Goal: Transaction & Acquisition: Purchase product/service

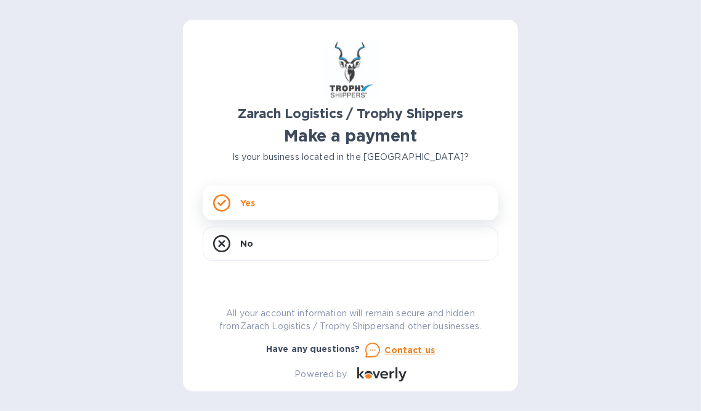
click at [284, 204] on div "Yes" at bounding box center [350, 203] width 295 height 34
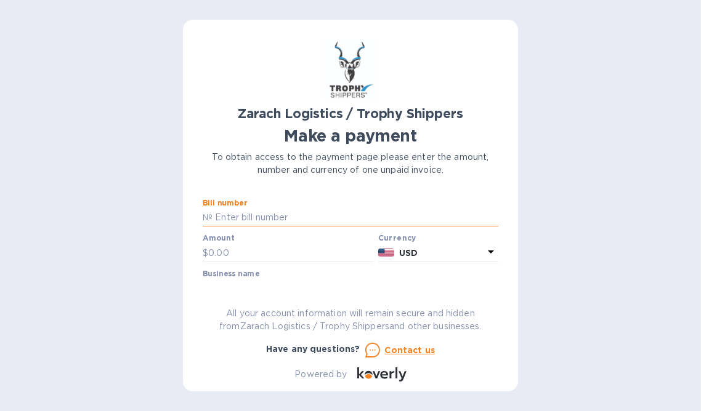
click at [247, 223] on input "text" at bounding box center [355, 218] width 286 height 18
type input "S00046446/D"
click at [286, 253] on input "text" at bounding box center [290, 253] width 165 height 18
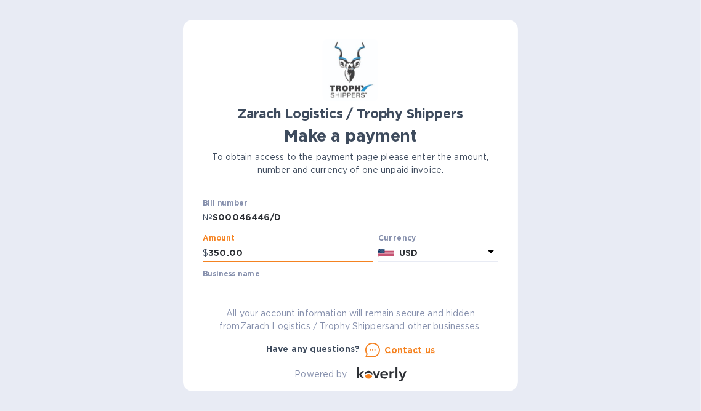
type input "350.00"
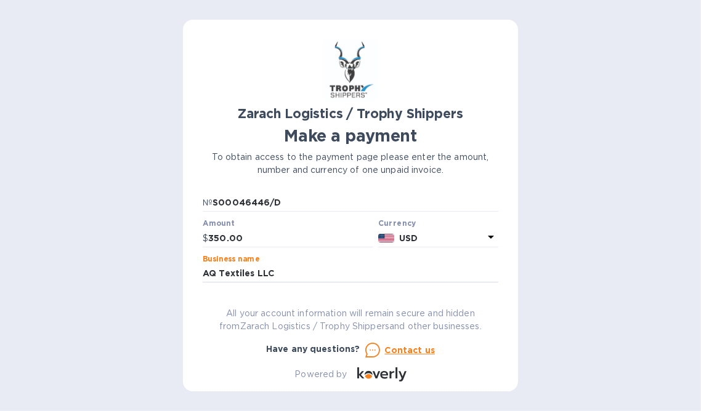
drag, startPoint x: 497, startPoint y: 214, endPoint x: 491, endPoint y: 238, distance: 24.8
click at [491, 238] on div "Bill number № S00046446/D Amount $ 350.00 Currency USD Business name AQ Textile…" at bounding box center [350, 241] width 295 height 84
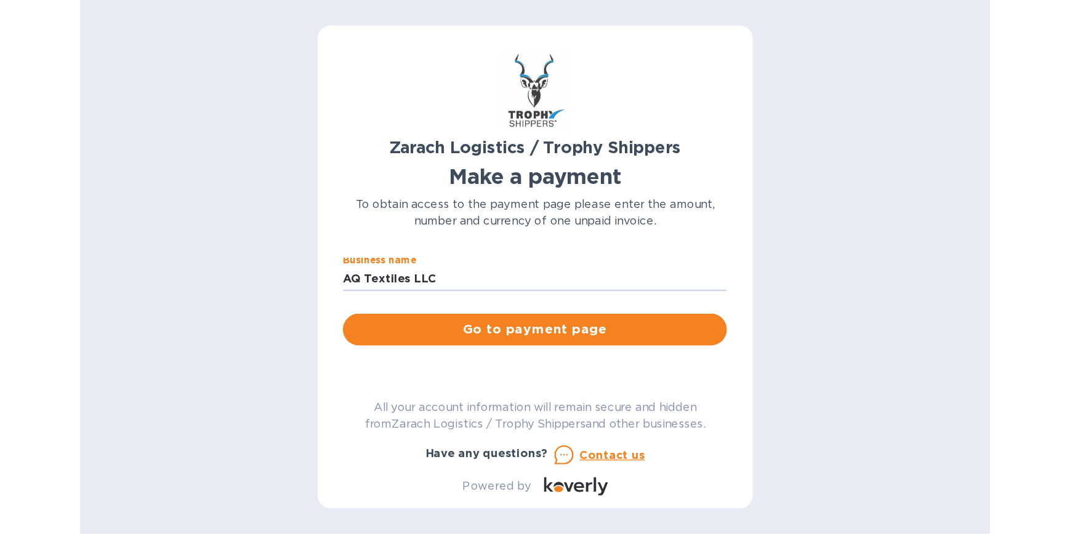
scroll to position [78, 0]
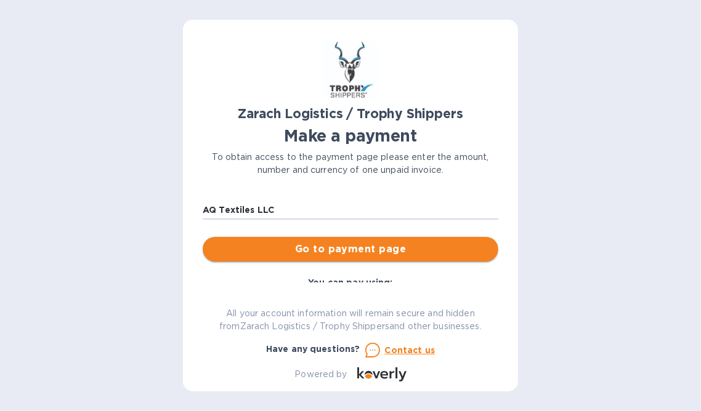
type input "AQ Textiles LLC"
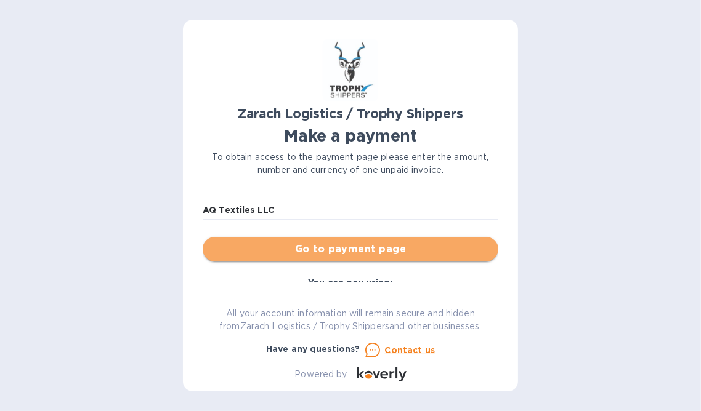
click at [425, 254] on span "Go to payment page" at bounding box center [350, 249] width 276 height 15
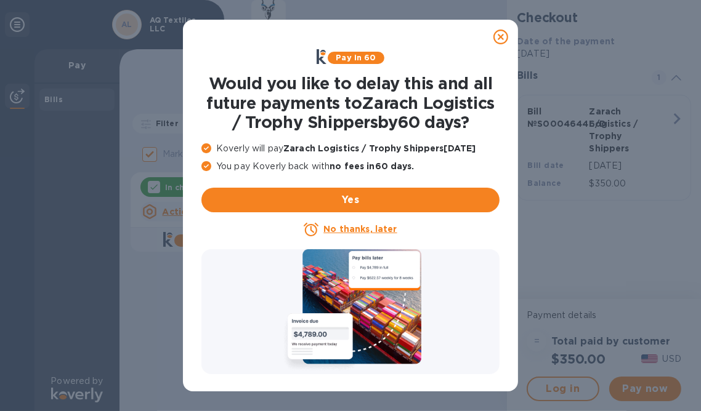
click at [368, 228] on u "No thanks, later" at bounding box center [359, 229] width 73 height 10
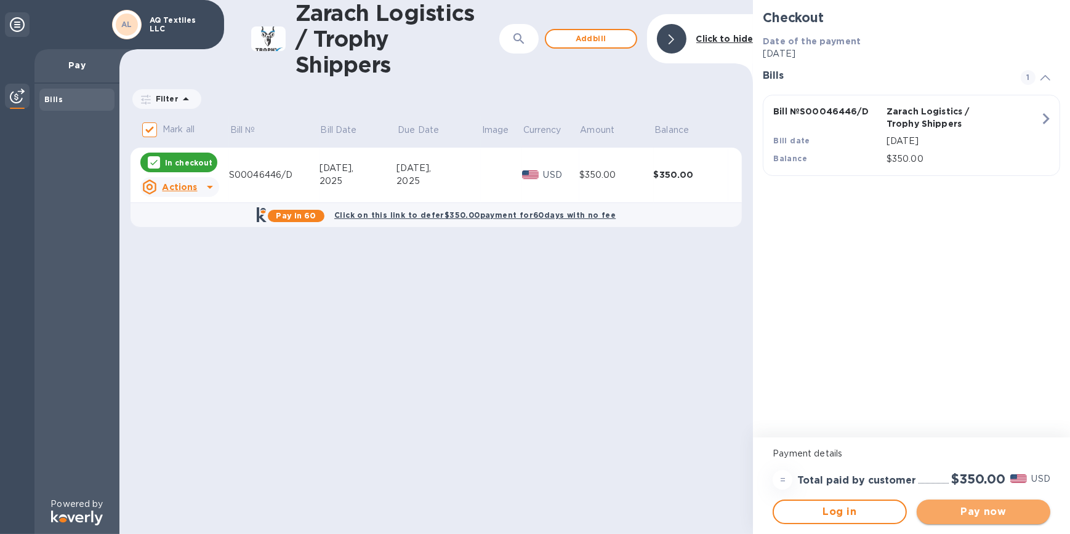
click at [700, 411] on span "Pay now" at bounding box center [983, 512] width 114 height 15
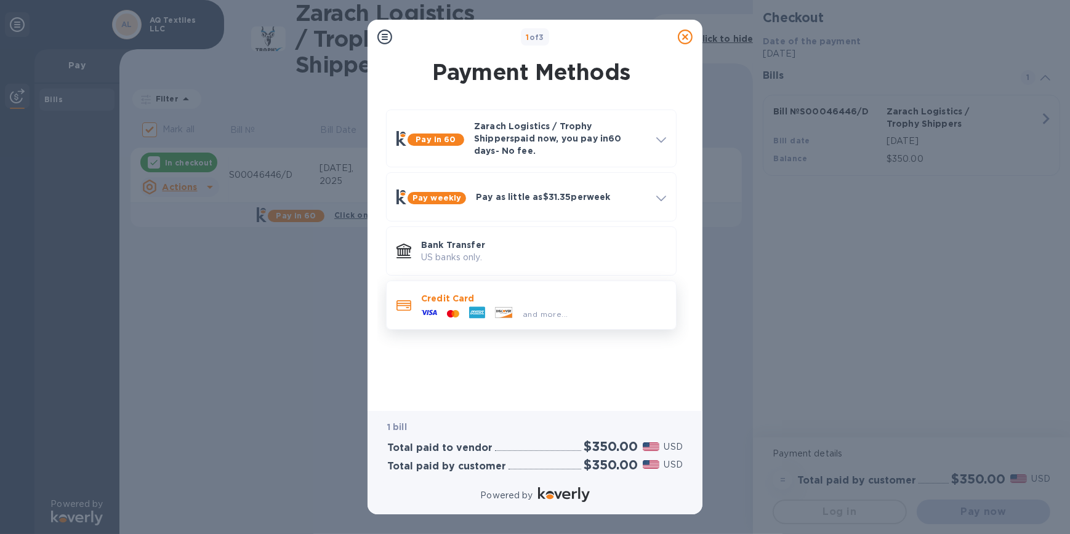
click at [478, 307] on icon at bounding box center [477, 313] width 16 height 12
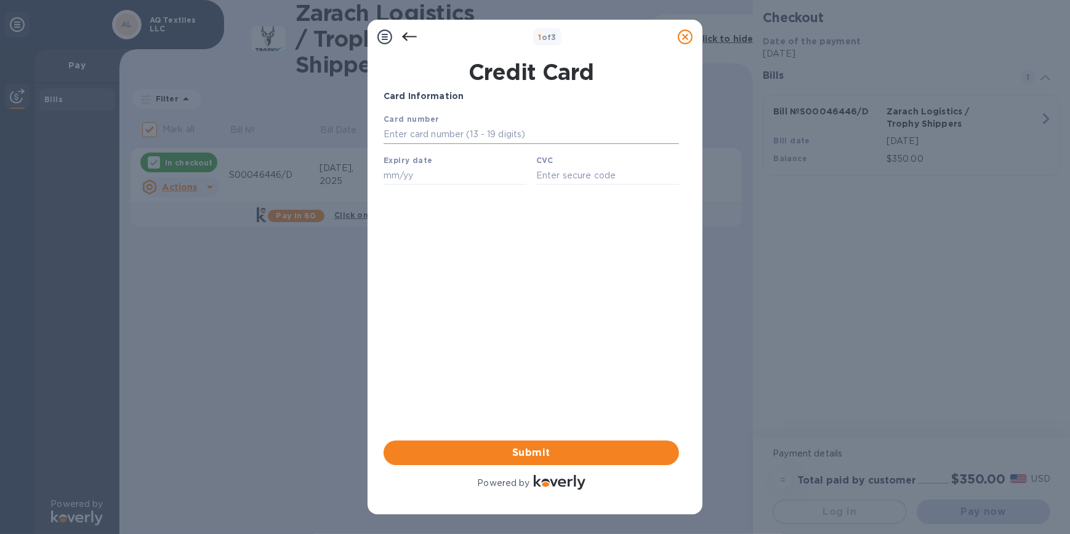
click at [429, 132] on input "text" at bounding box center [530, 134] width 295 height 18
type input "[CREDIT_CARD_NUMBER]"
click at [416, 163] on b "Expiry date" at bounding box center [407, 159] width 49 height 9
click at [400, 184] on input "text" at bounding box center [454, 175] width 143 height 18
type input "09/25"
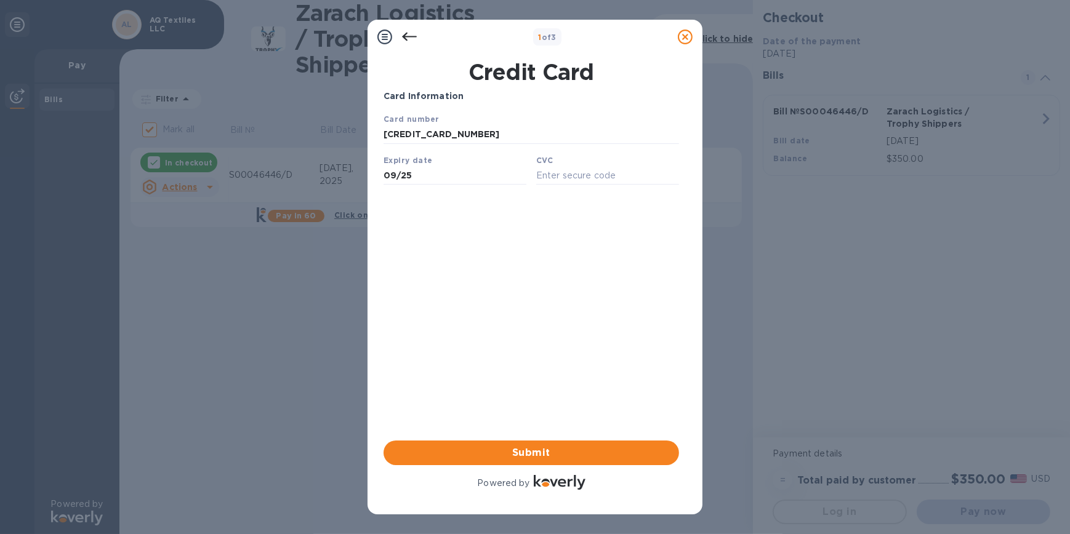
click at [534, 182] on div "CVC" at bounding box center [607, 168] width 153 height 41
click at [540, 182] on input "text" at bounding box center [607, 175] width 143 height 18
type input "7214"
drag, startPoint x: 531, startPoint y: 455, endPoint x: 836, endPoint y: 333, distance: 328.8
click at [700, 333] on div "1 of 3 Credit Card Card Information Your browser does not support iframes Submi…" at bounding box center [535, 267] width 1070 height 534
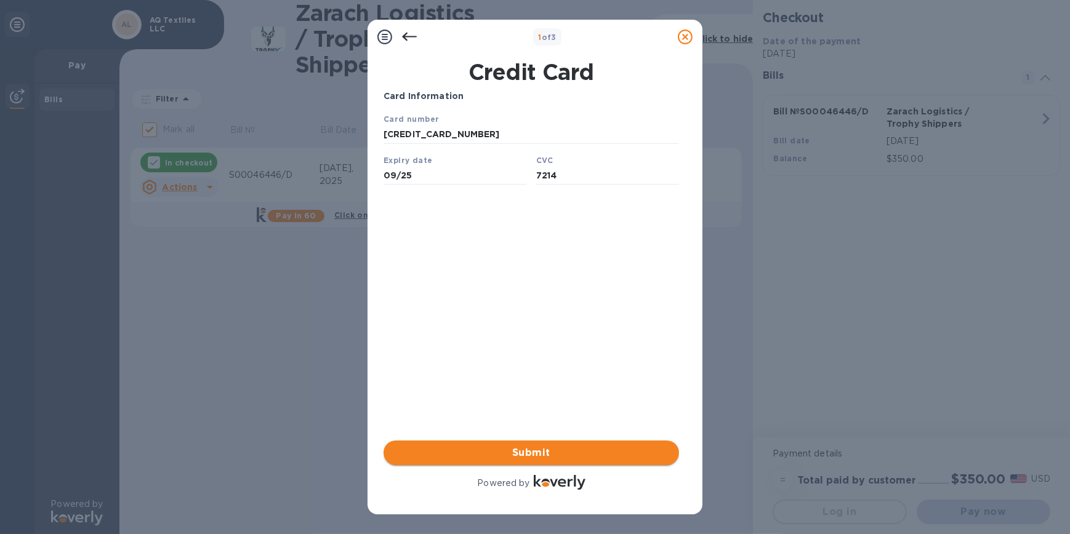
click at [619, 411] on span "Submit" at bounding box center [531, 453] width 276 height 15
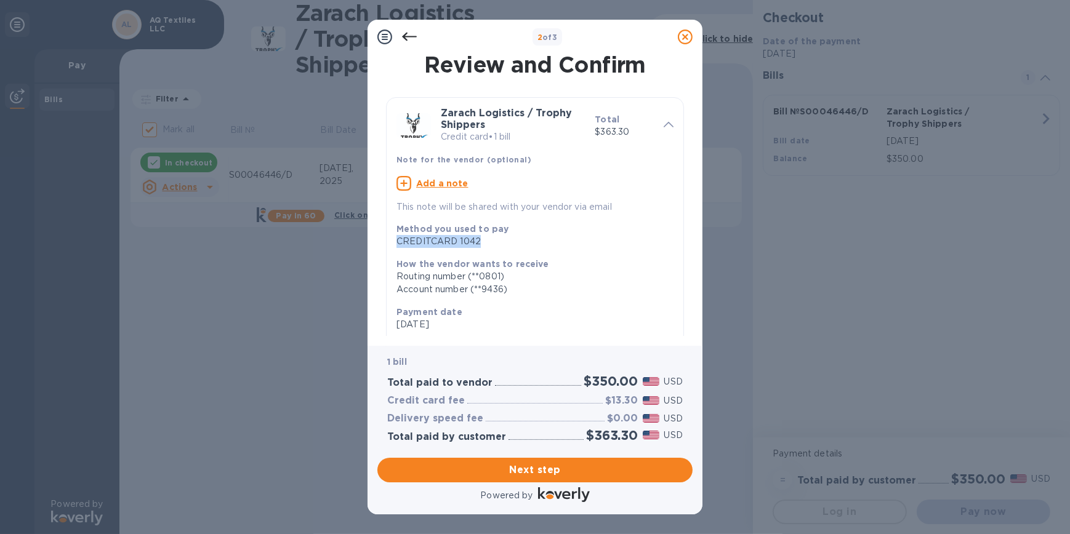
drag, startPoint x: 693, startPoint y: 225, endPoint x: 694, endPoint y: 247, distance: 22.9
click at [694, 247] on div "Review and Confirm Zarach Logistics / Trophy Shippers Credit card • 1 bill Tota…" at bounding box center [534, 200] width 335 height 292
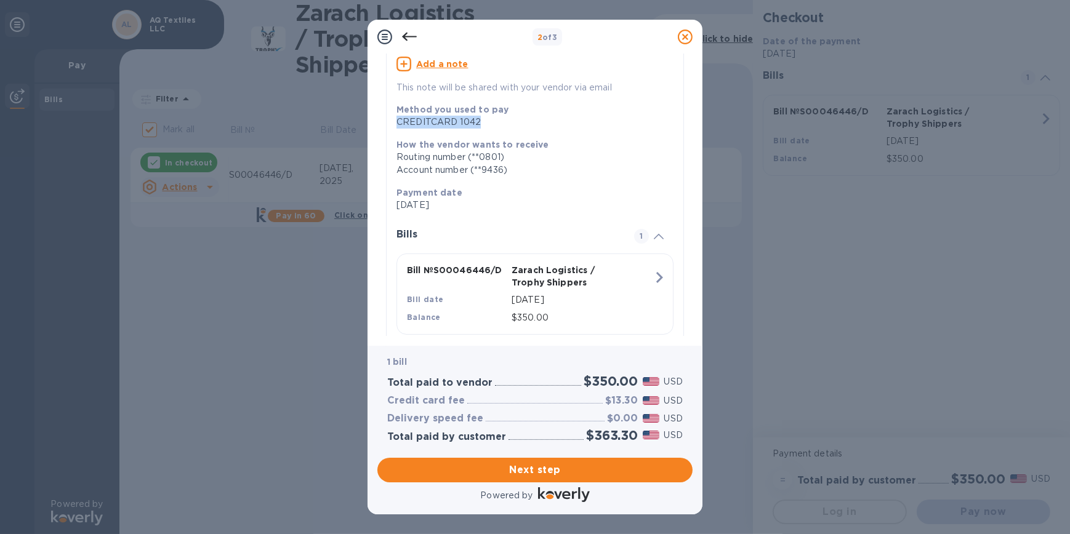
scroll to position [149, 0]
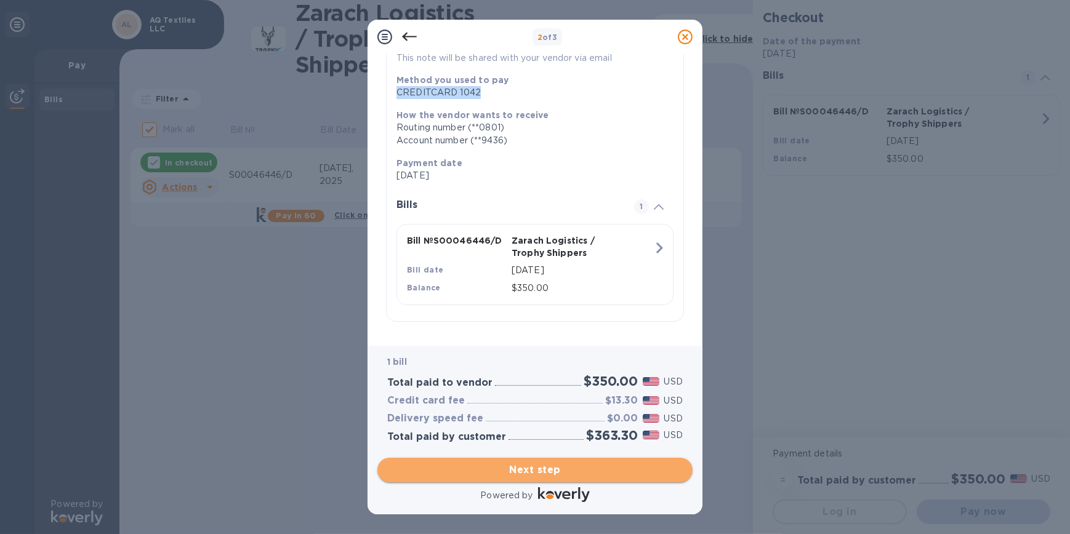
click at [564, 411] on span "Next step" at bounding box center [534, 470] width 295 height 15
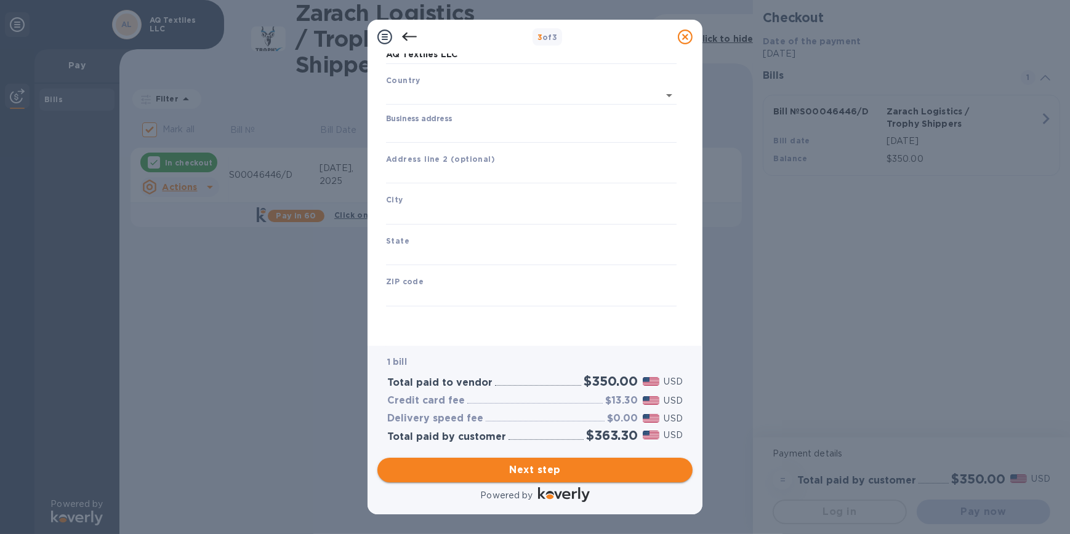
type input "[GEOGRAPHIC_DATA]"
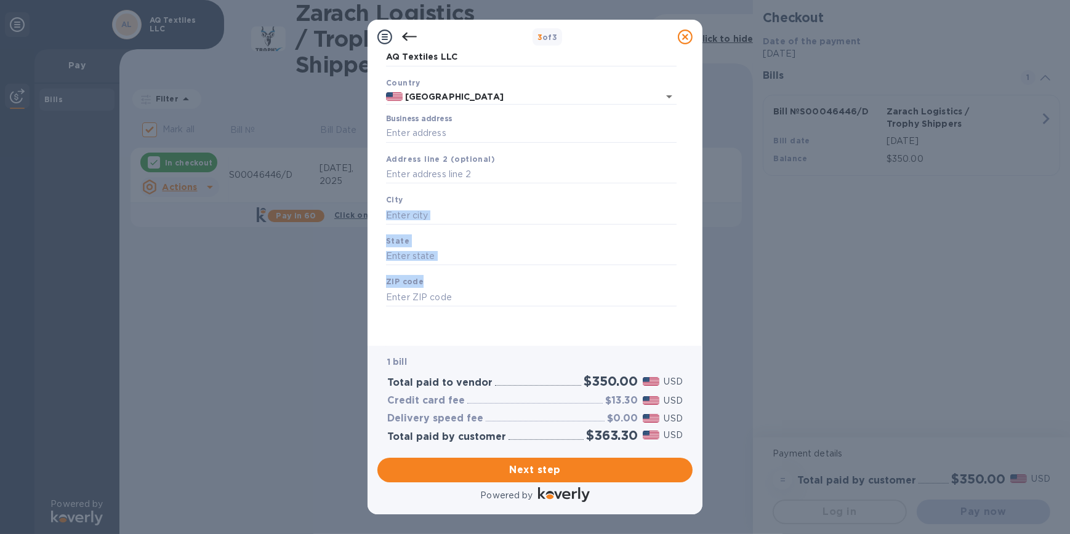
drag, startPoint x: 686, startPoint y: 270, endPoint x: 683, endPoint y: 214, distance: 56.7
click at [683, 214] on div "Business Information Legal business name Please provide the legal name that app…" at bounding box center [534, 195] width 315 height 282
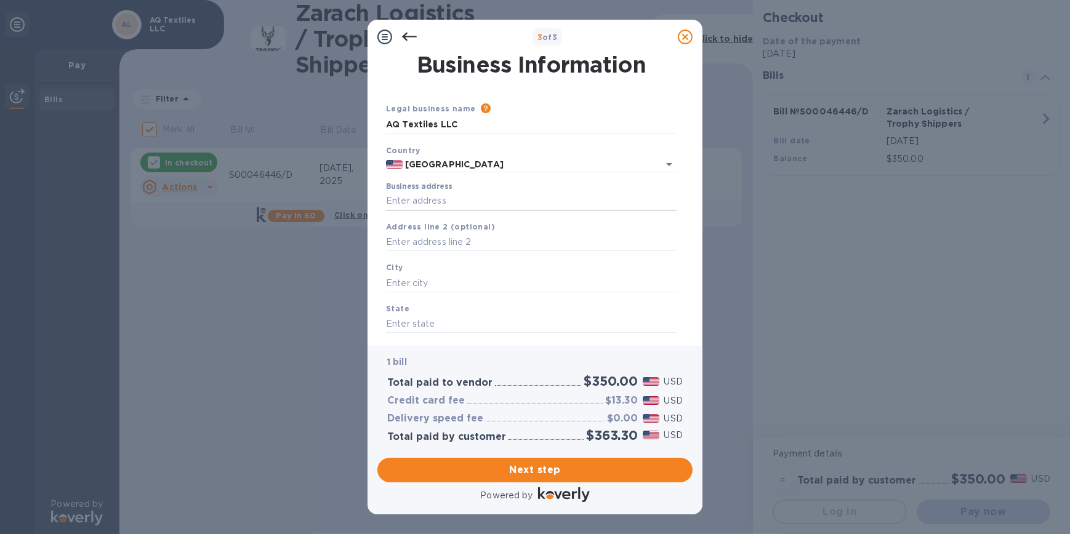
click at [433, 199] on input "Business address" at bounding box center [531, 201] width 291 height 18
type input "[STREET_ADDRESS]"
type input "[GEOGRAPHIC_DATA]"
type input "NC"
type input "27410"
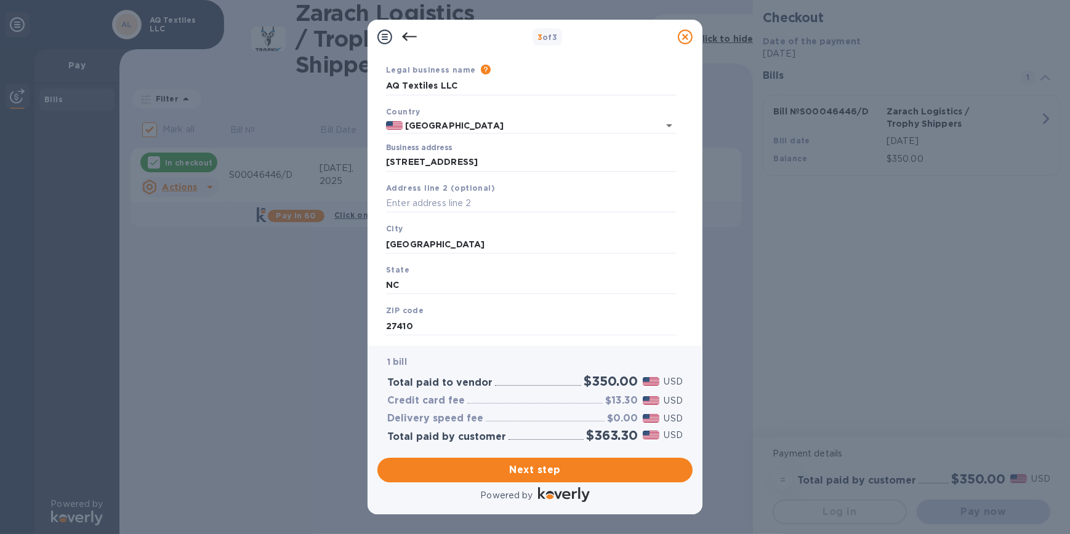
scroll to position [68, 0]
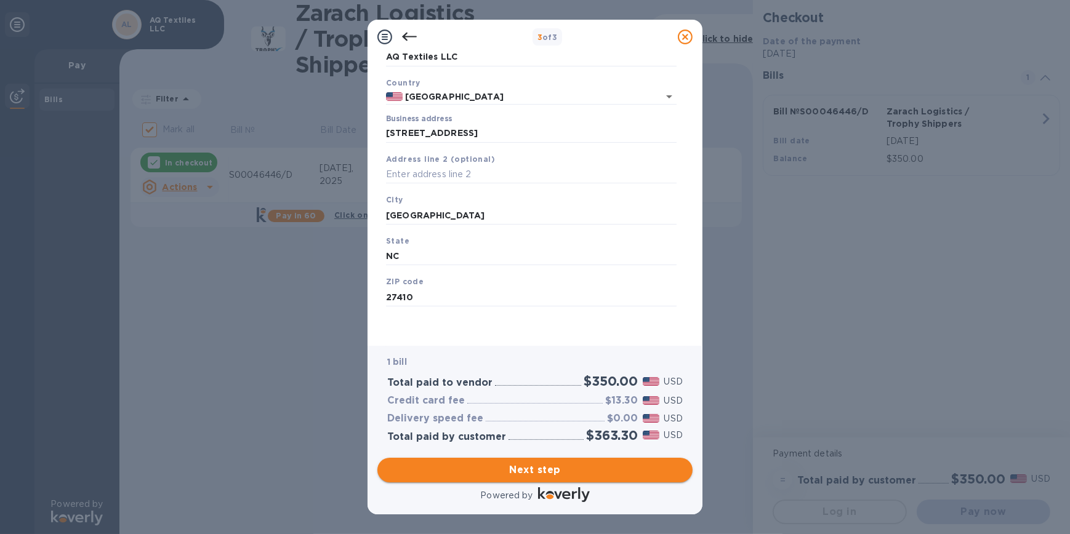
click at [557, 411] on span "Next step" at bounding box center [534, 470] width 295 height 15
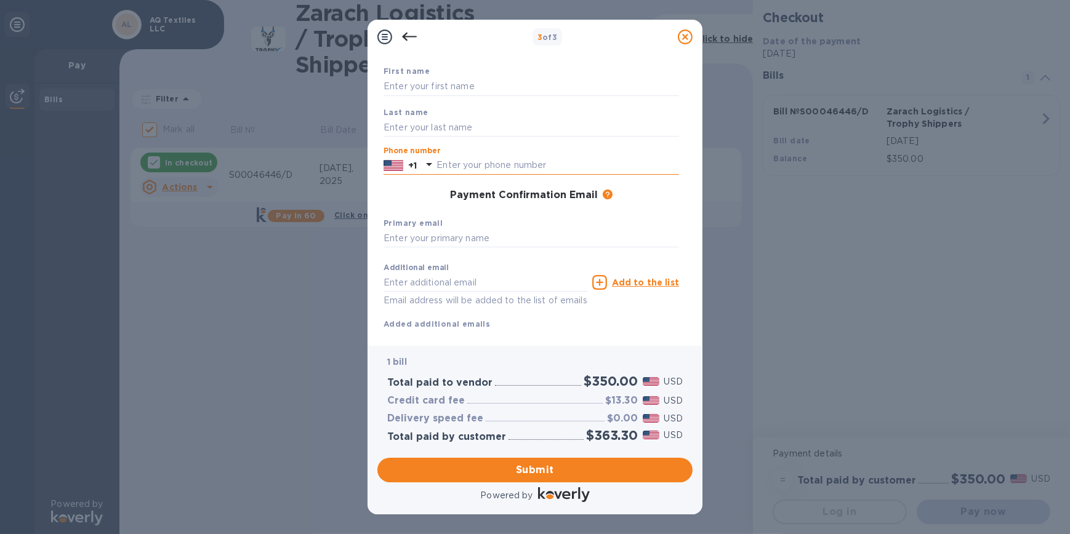
click at [489, 165] on input "text" at bounding box center [557, 165] width 243 height 18
type input "3366765773"
click at [402, 242] on input "text" at bounding box center [531, 239] width 295 height 18
paste input "[EMAIL_ADDRESS][DOMAIN_NAME]"
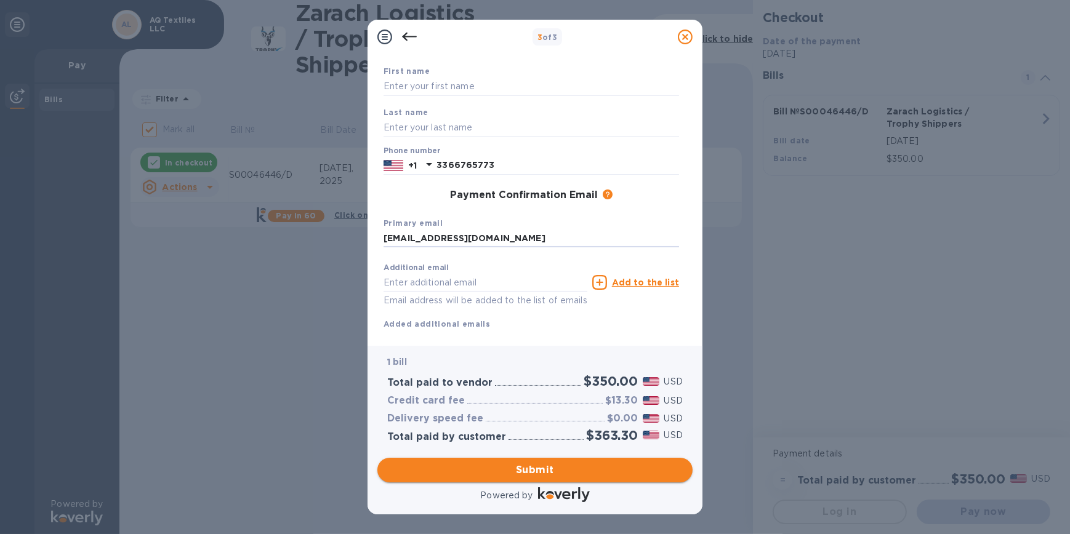
type input "[EMAIL_ADDRESS][DOMAIN_NAME]"
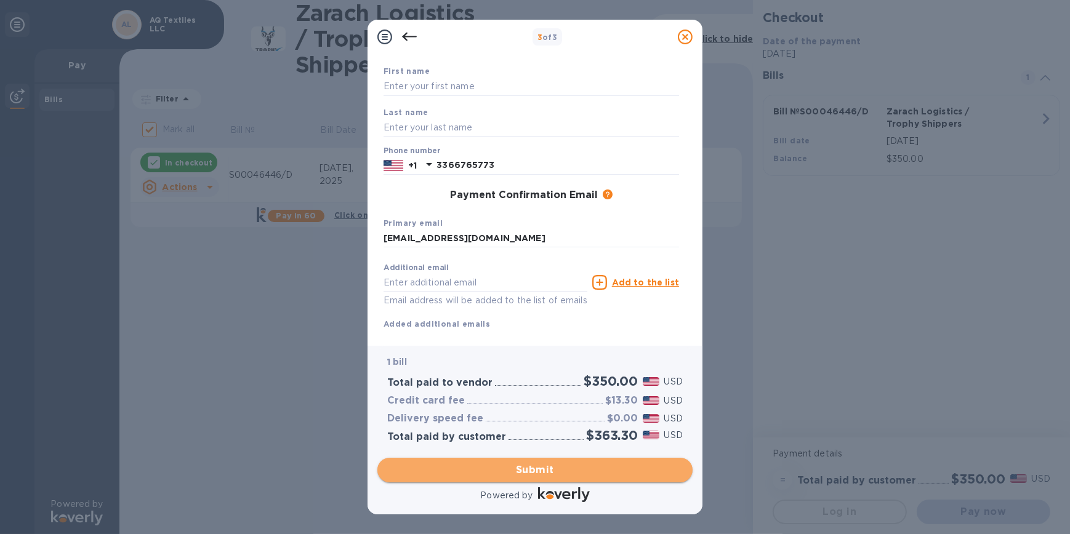
click at [529, 411] on span "Submit" at bounding box center [534, 470] width 295 height 15
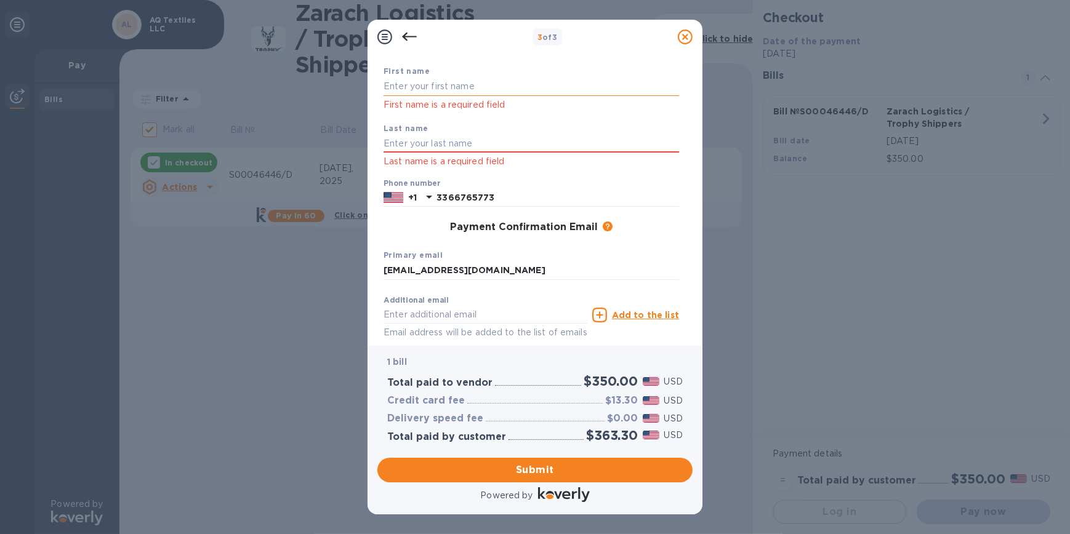
click at [419, 85] on input "text" at bounding box center [531, 87] width 295 height 18
type input "[PERSON_NAME]"
click at [270, 321] on div "3 of 3 Payment Contact Information First name [PERSON_NAME] First name is a req…" at bounding box center [535, 267] width 1070 height 534
click at [545, 411] on span "Submit" at bounding box center [534, 470] width 295 height 15
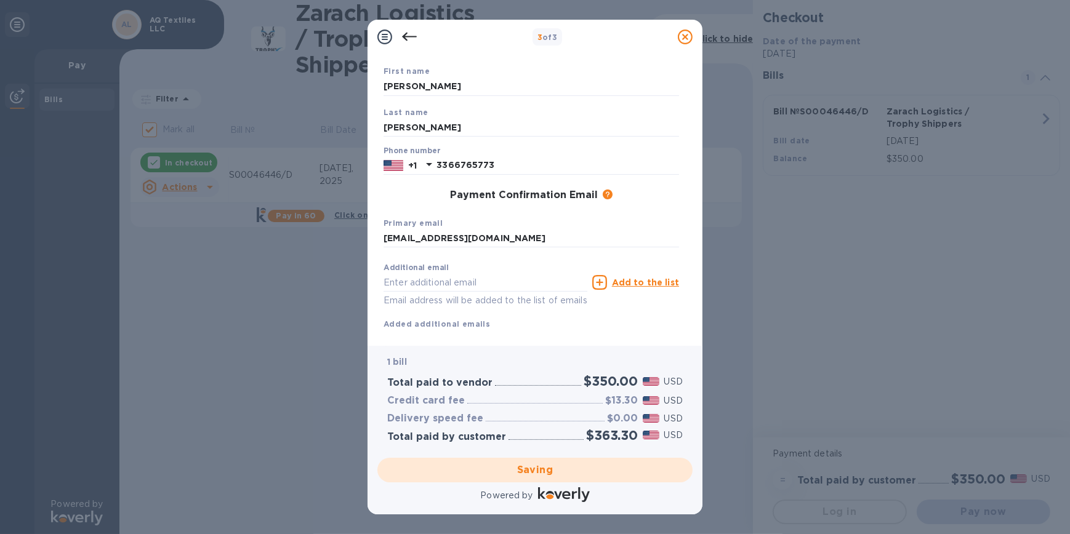
checkbox input "false"
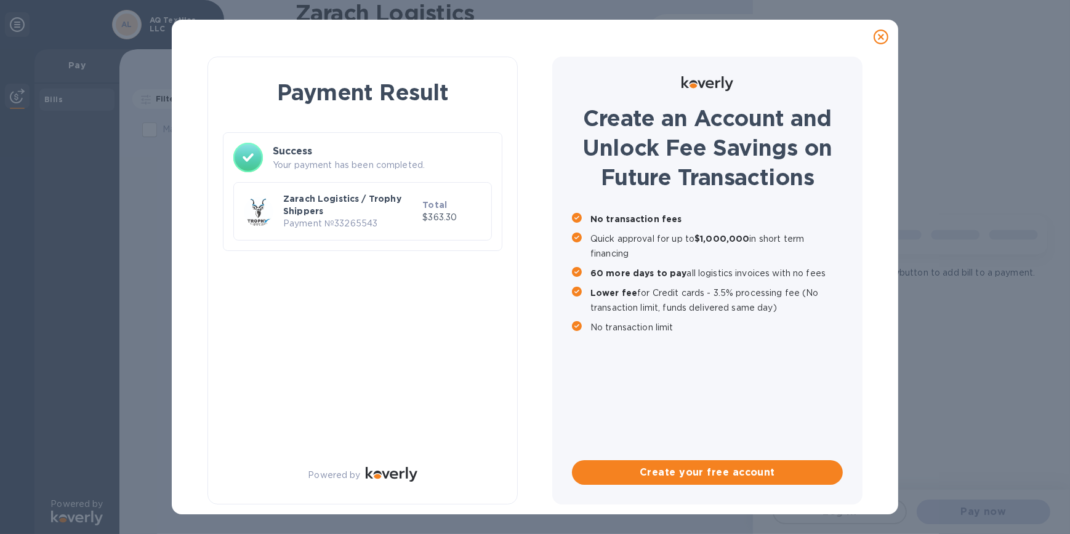
scroll to position [0, 0]
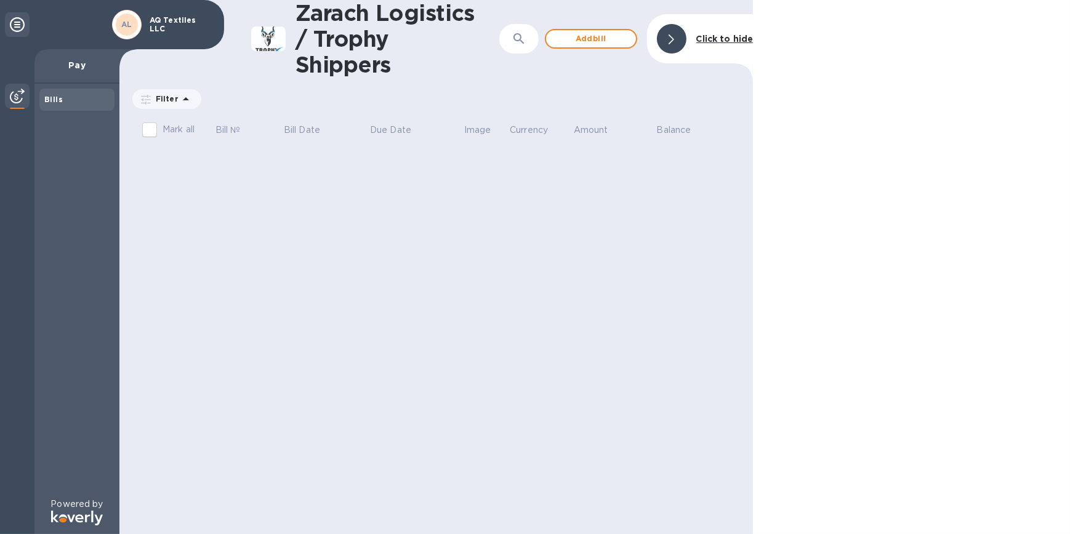
click at [464, 336] on div "Zarach Logistics / Trophy Shippers ​ Add [PERSON_NAME] to hide Filter Amount Ma…" at bounding box center [435, 267] width 633 height 534
